Goal: Navigation & Orientation: Go to known website

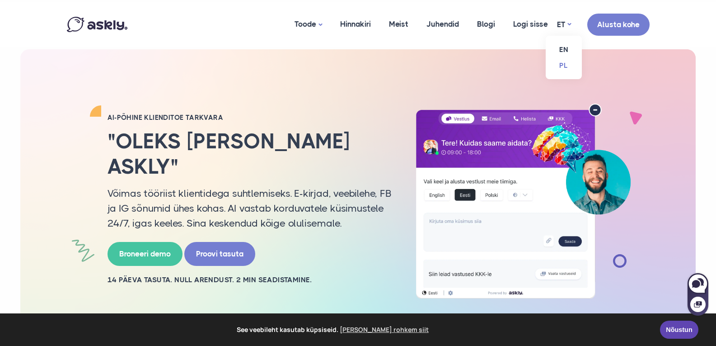
click at [566, 61] on link "PL" at bounding box center [564, 65] width 36 height 16
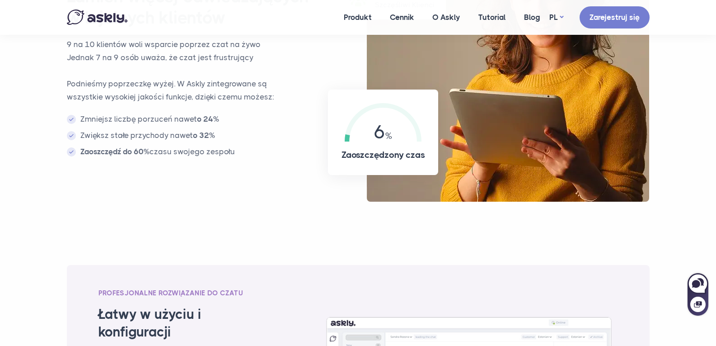
scroll to position [722, 0]
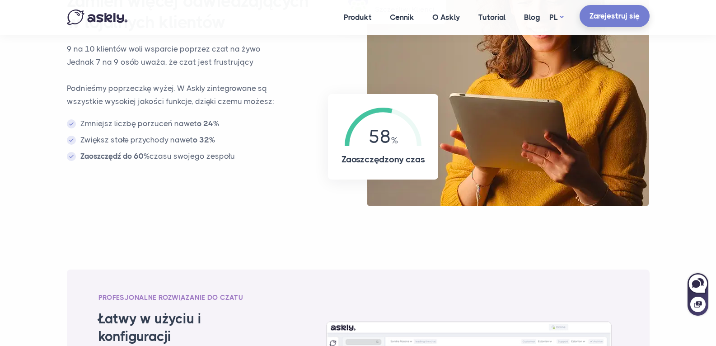
click at [633, 19] on link "Zarejestruj się" at bounding box center [614, 16] width 70 height 22
